Goal: Browse casually

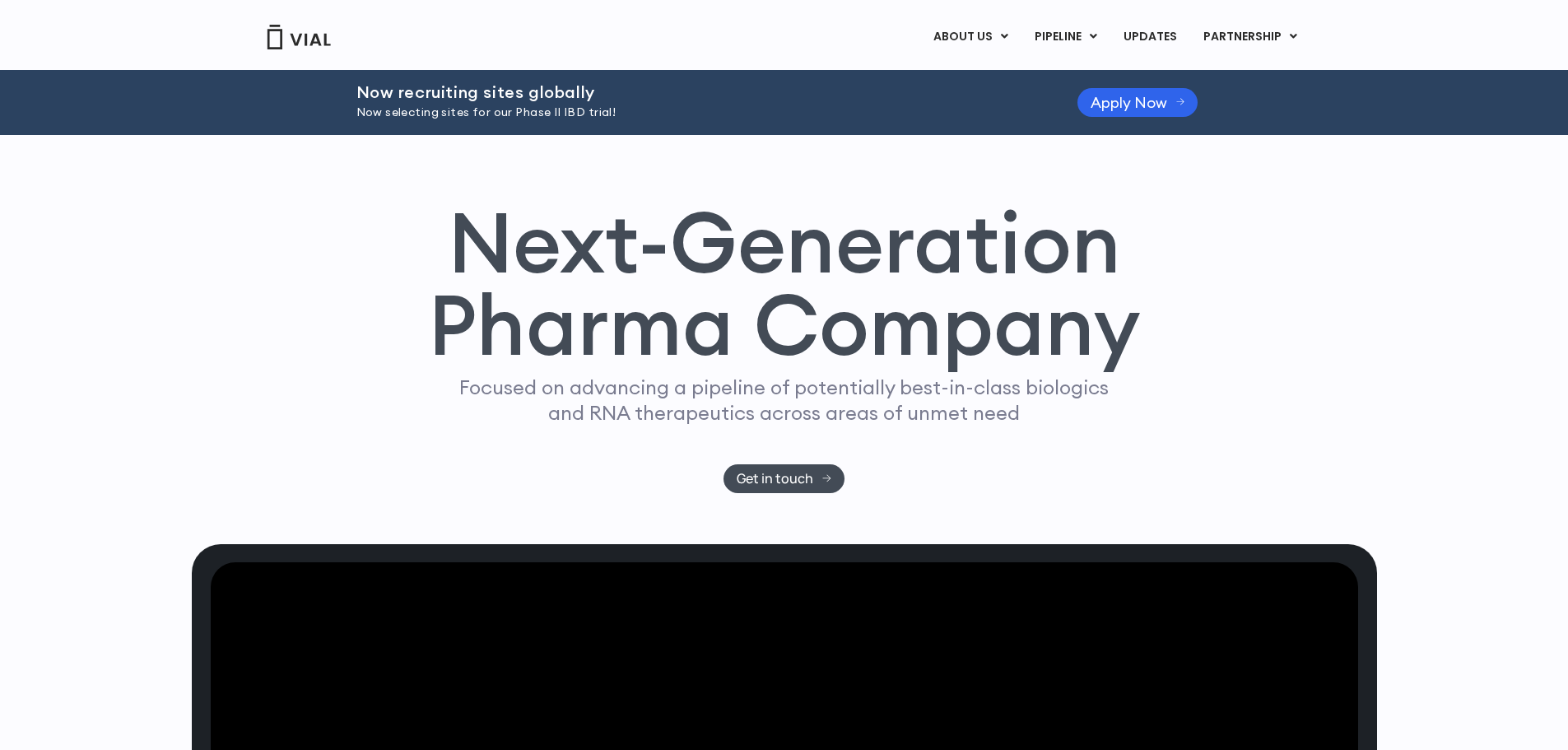
click at [955, 337] on div "Next-Generation Pharma Company Focused on advancing a pipeline of potentially b…" at bounding box center [784, 340] width 1185 height 409
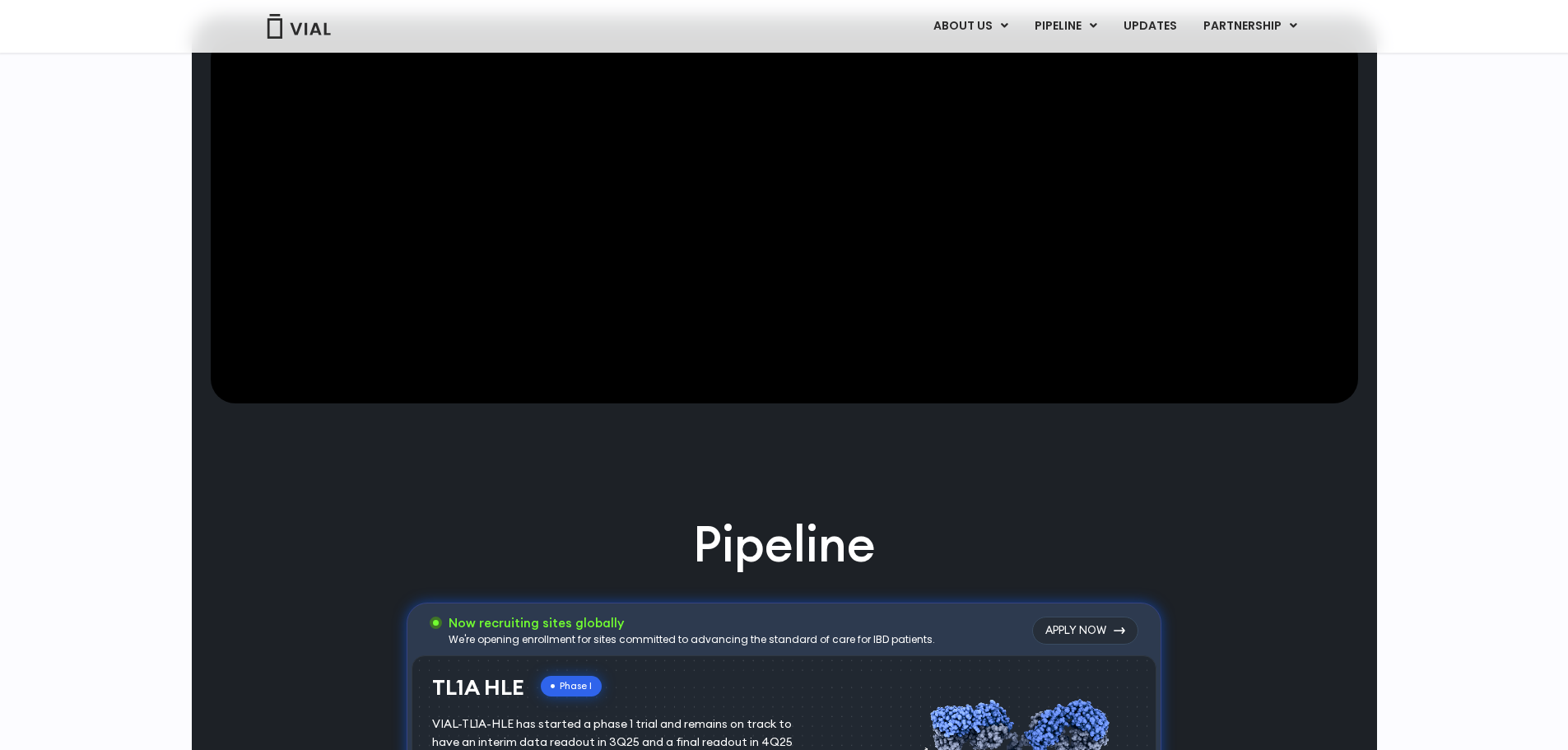
scroll to position [576, 0]
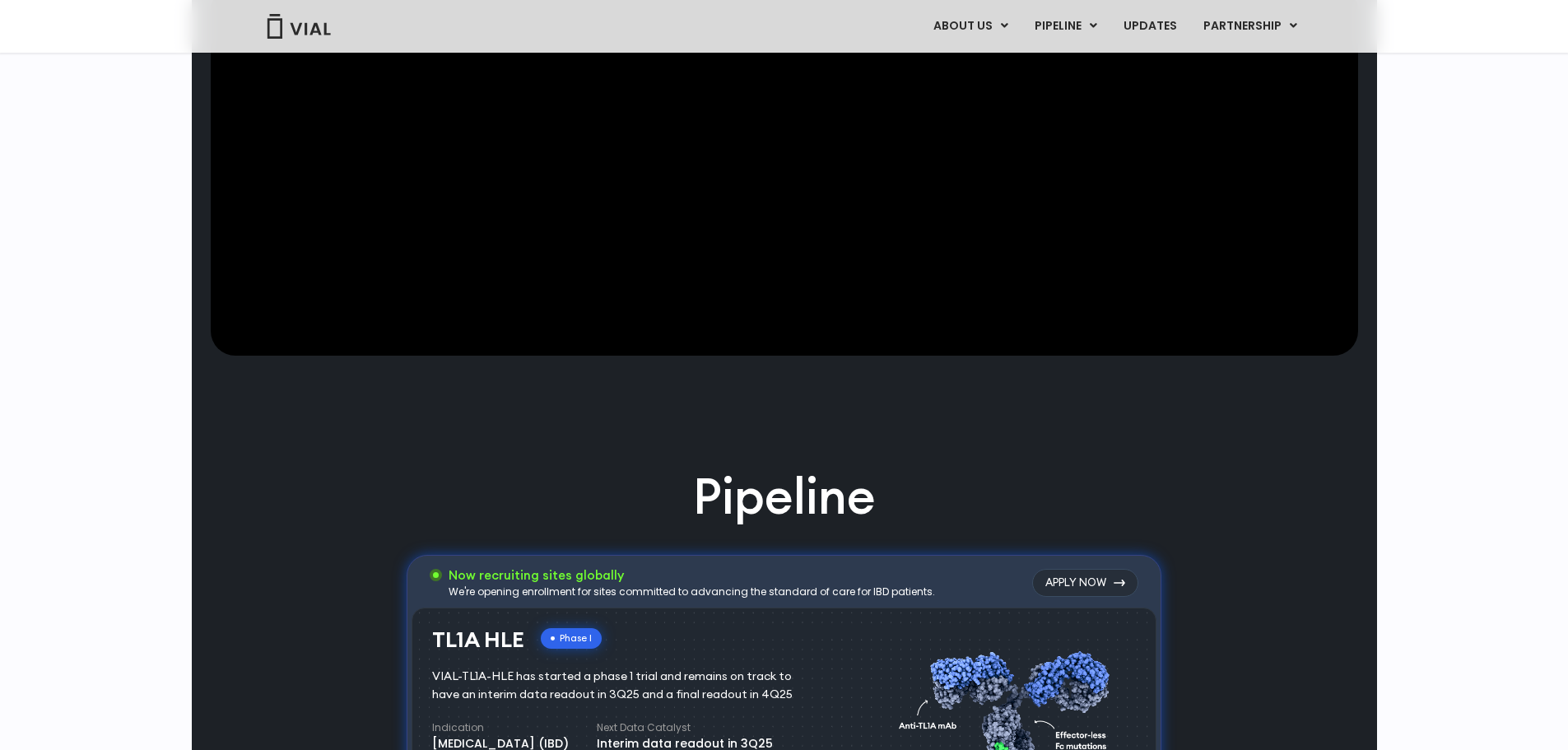
drag, startPoint x: 758, startPoint y: 438, endPoint x: 939, endPoint y: 458, distance: 182.1
click at [939, 357] on video at bounding box center [784, 171] width 1147 height 371
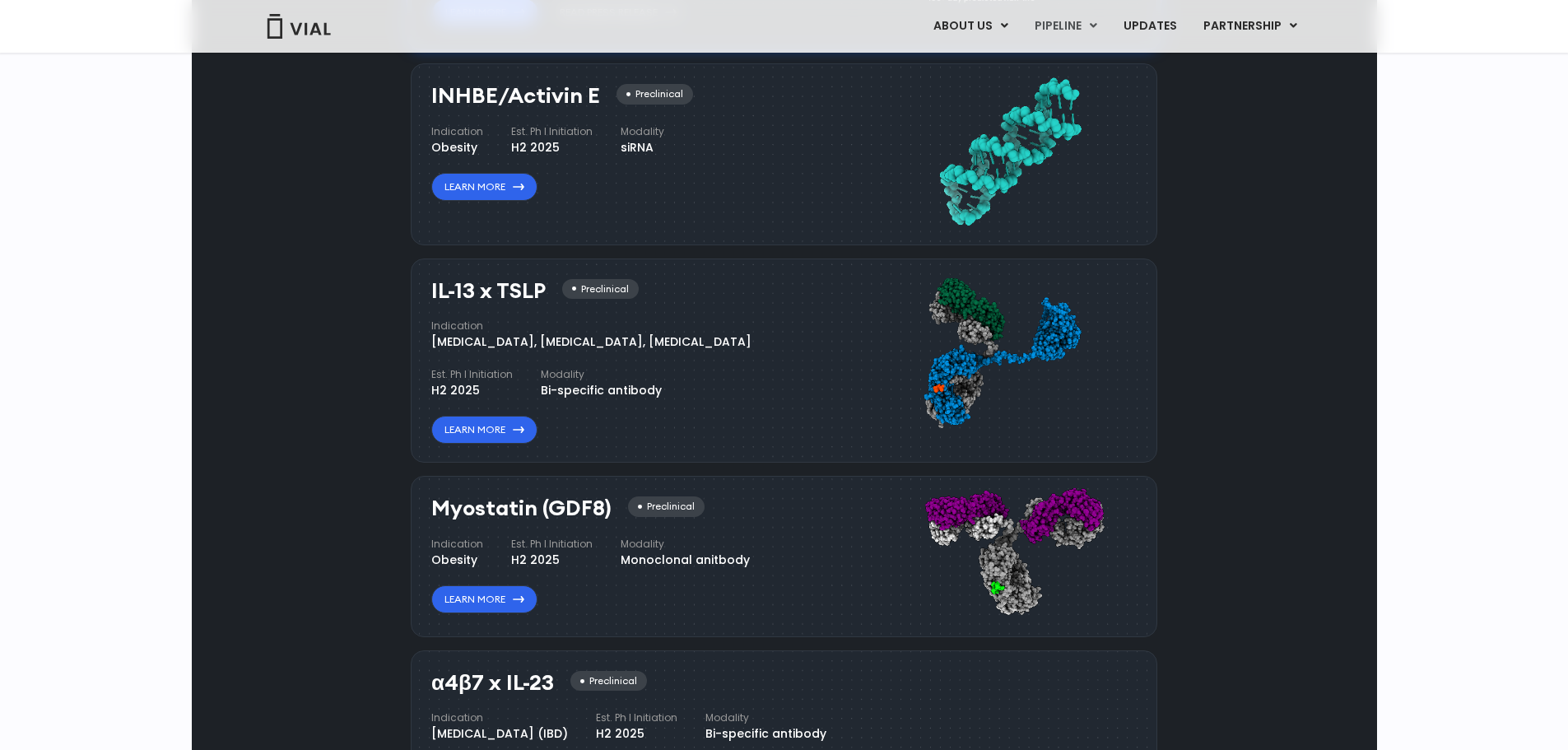
scroll to position [1400, 0]
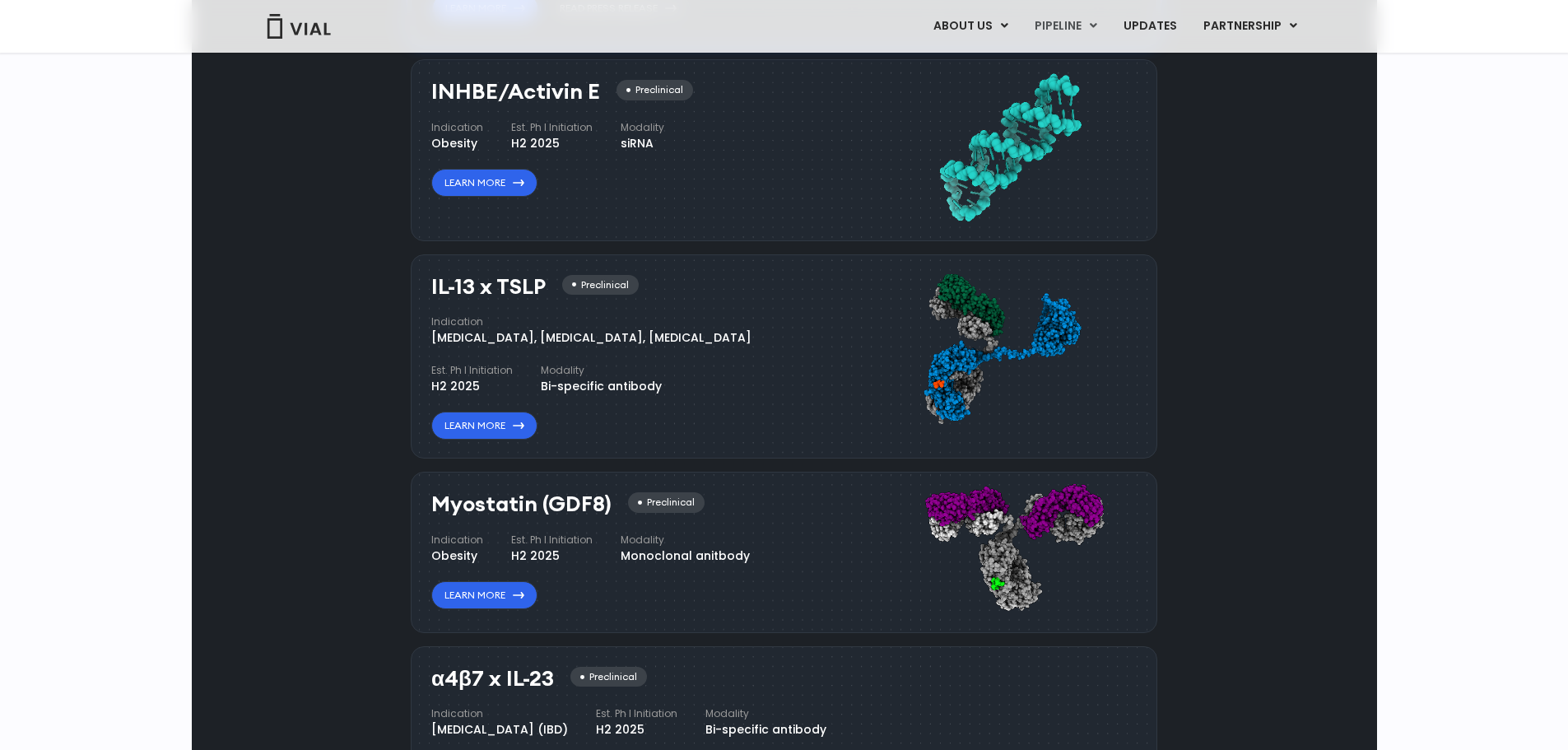
click at [823, 222] on div "INHBE/Activin E Preclinical Indication Obesity Est. Ph I Initiation H2 2025 Mod…" at bounding box center [652, 147] width 442 height 150
click at [839, 222] on div "INHBE/Activin E Preclinical Indication Obesity Est. Ph I Initiation H2 2025 Mod…" at bounding box center [652, 147] width 442 height 150
click at [513, 395] on div "H2 2025" at bounding box center [472, 385] width 82 height 17
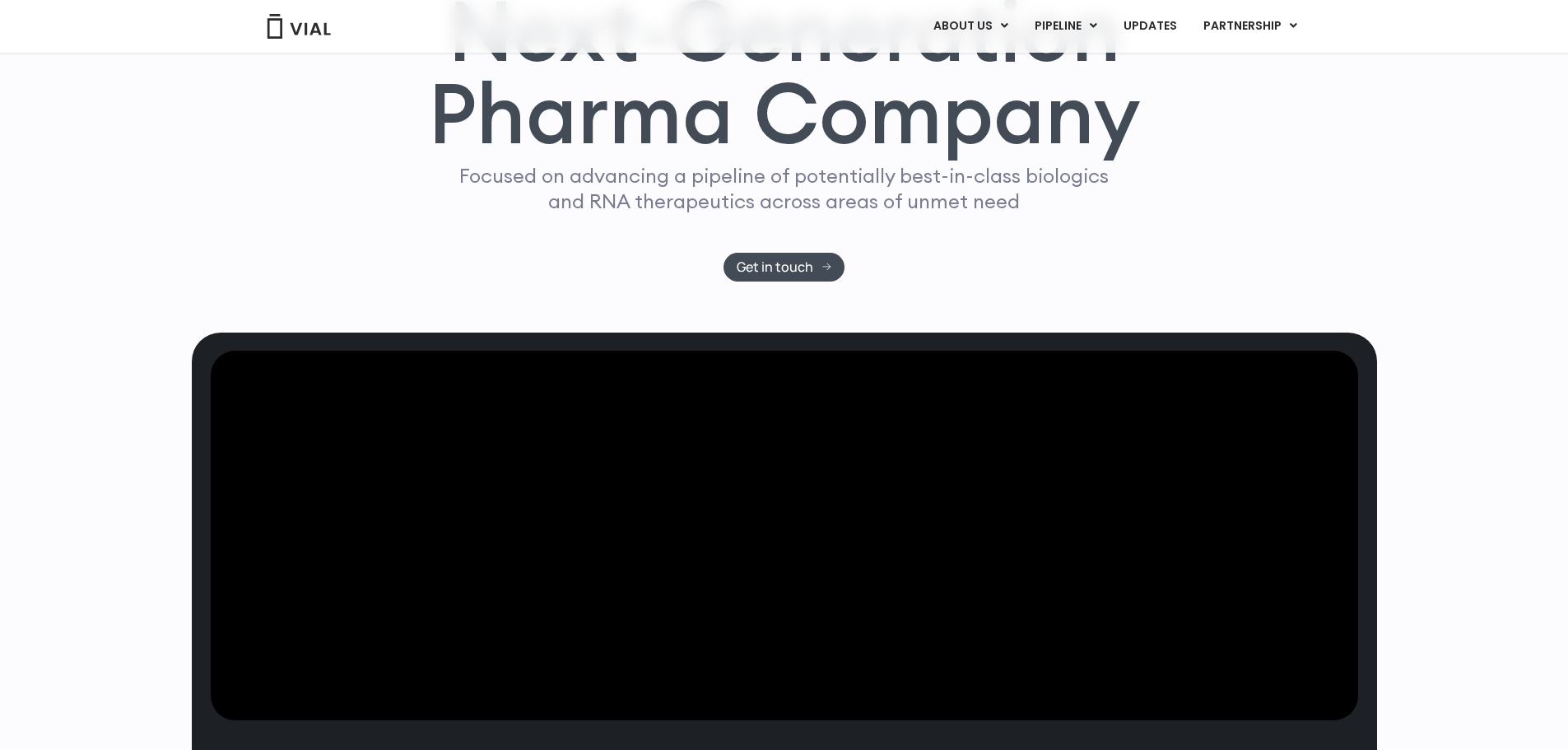
scroll to position [0, 0]
